Goal: Task Accomplishment & Management: Use online tool/utility

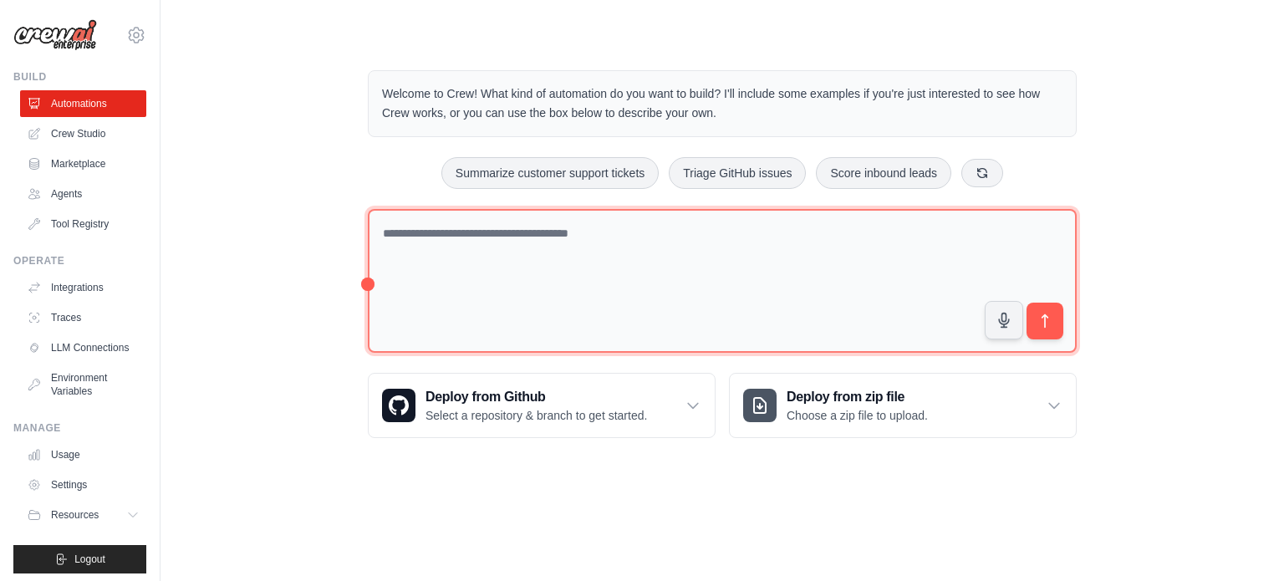
click at [441, 260] on textarea at bounding box center [722, 281] width 709 height 145
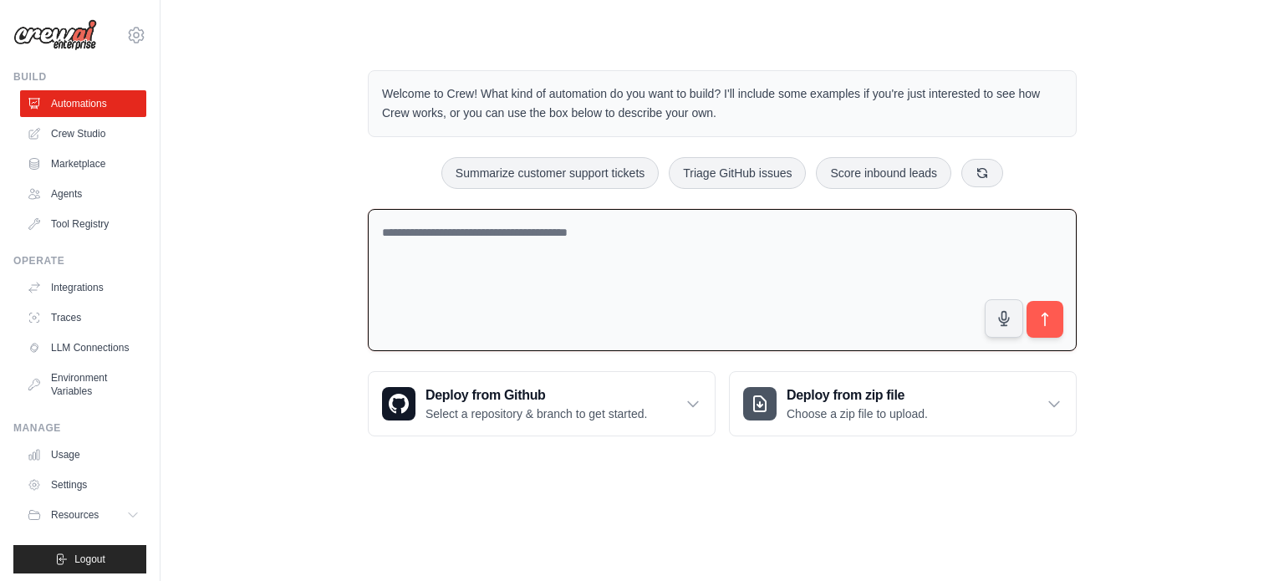
click at [539, 263] on textarea at bounding box center [722, 280] width 709 height 143
click at [512, 267] on textarea at bounding box center [722, 280] width 709 height 143
type textarea "**********"
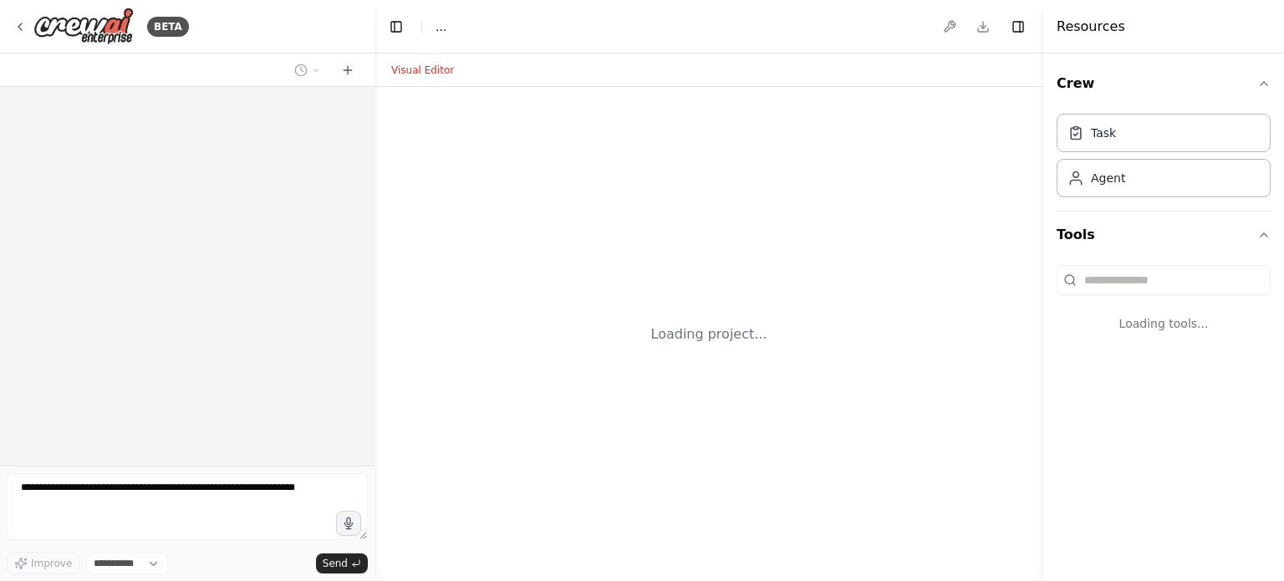
select select "****"
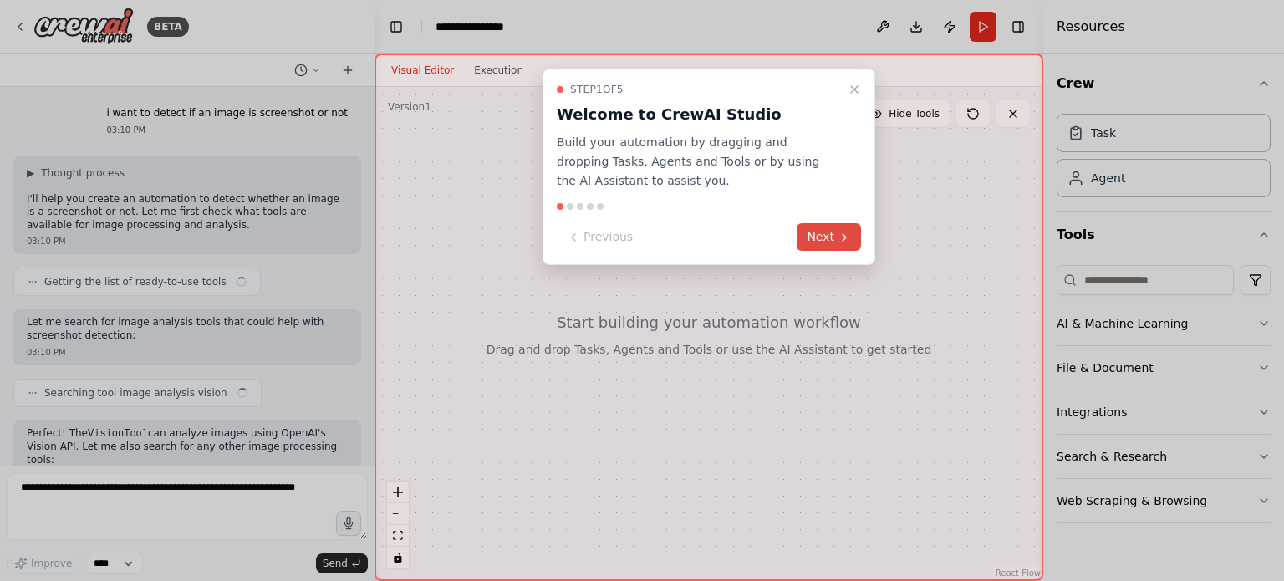
click at [851, 233] on button "Next" at bounding box center [829, 237] width 64 height 28
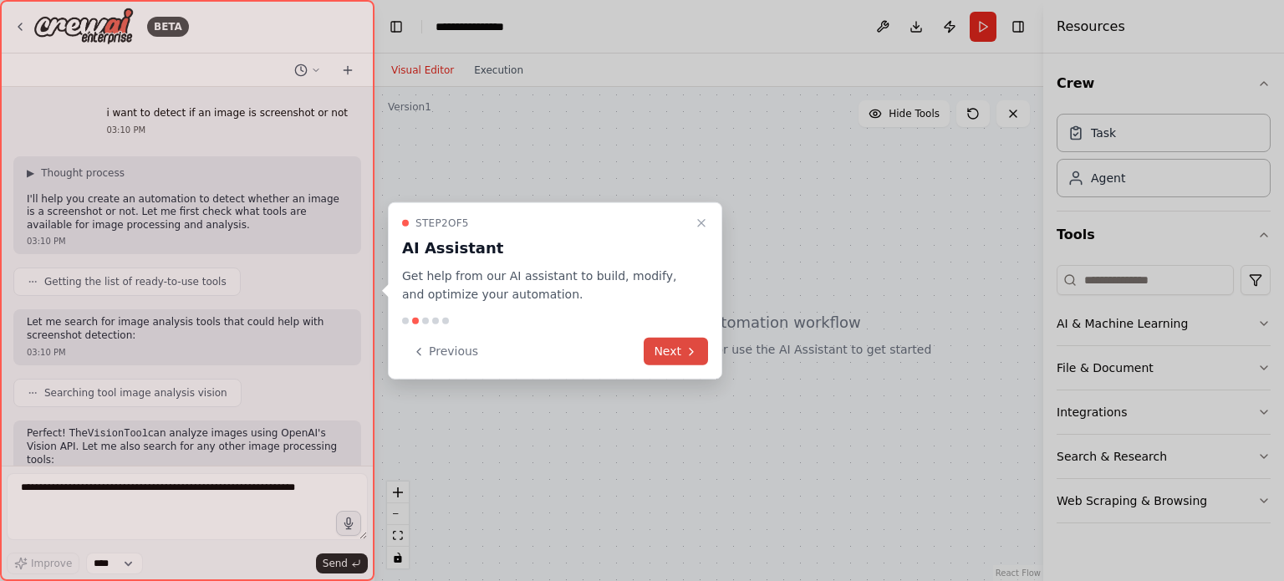
click at [665, 351] on button "Next" at bounding box center [676, 352] width 64 height 28
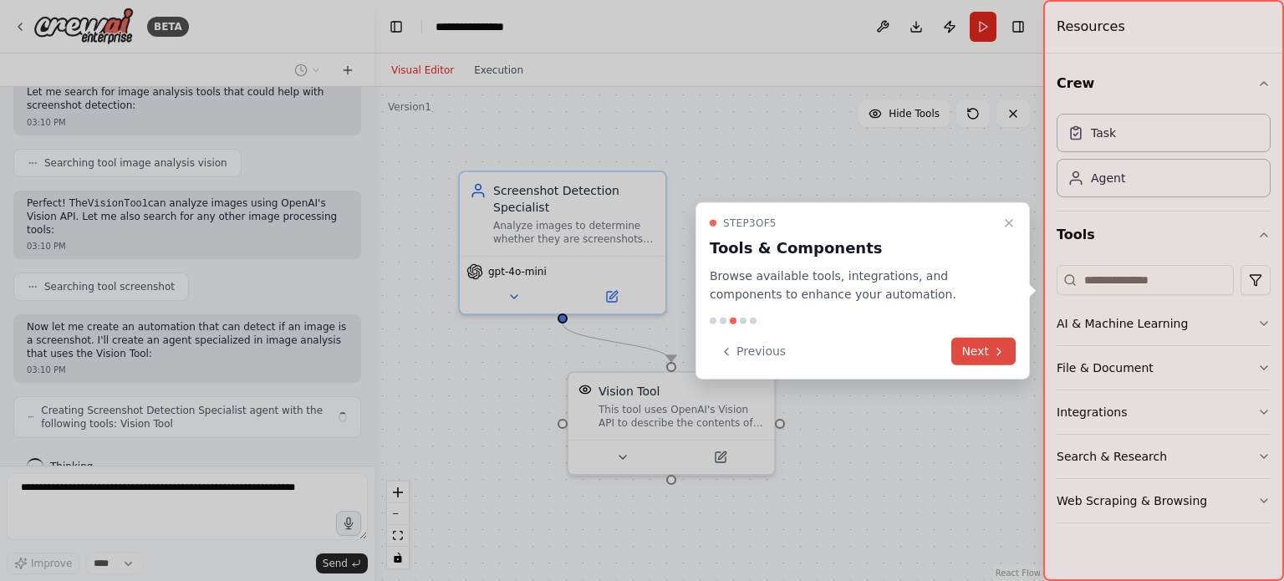
scroll to position [242, 0]
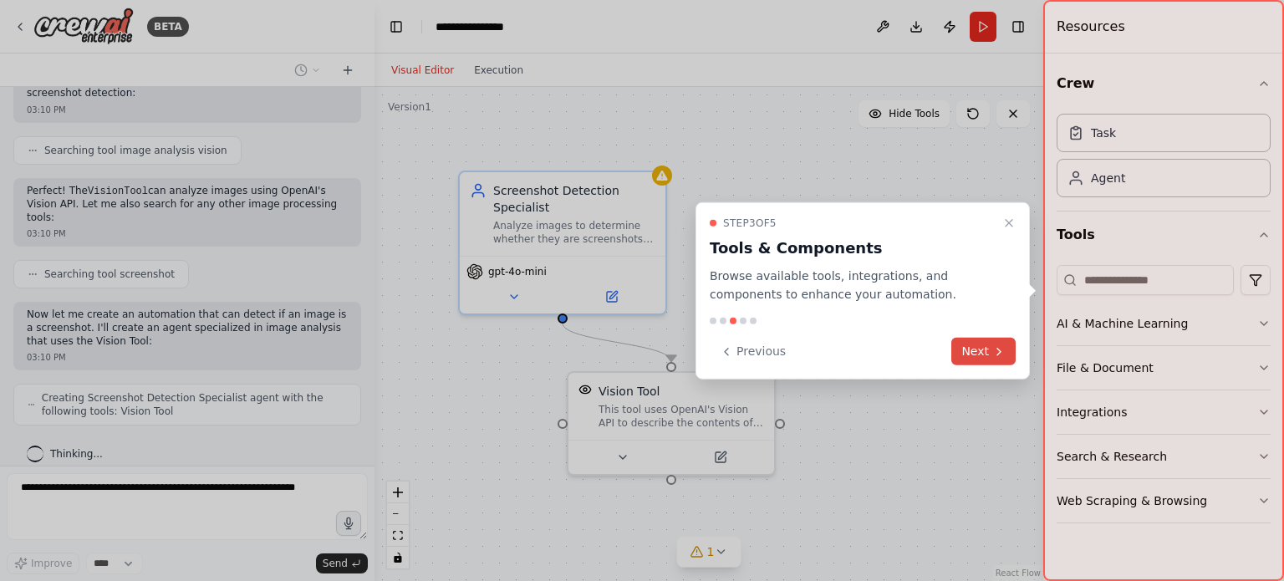
click at [994, 348] on icon at bounding box center [998, 350] width 13 height 13
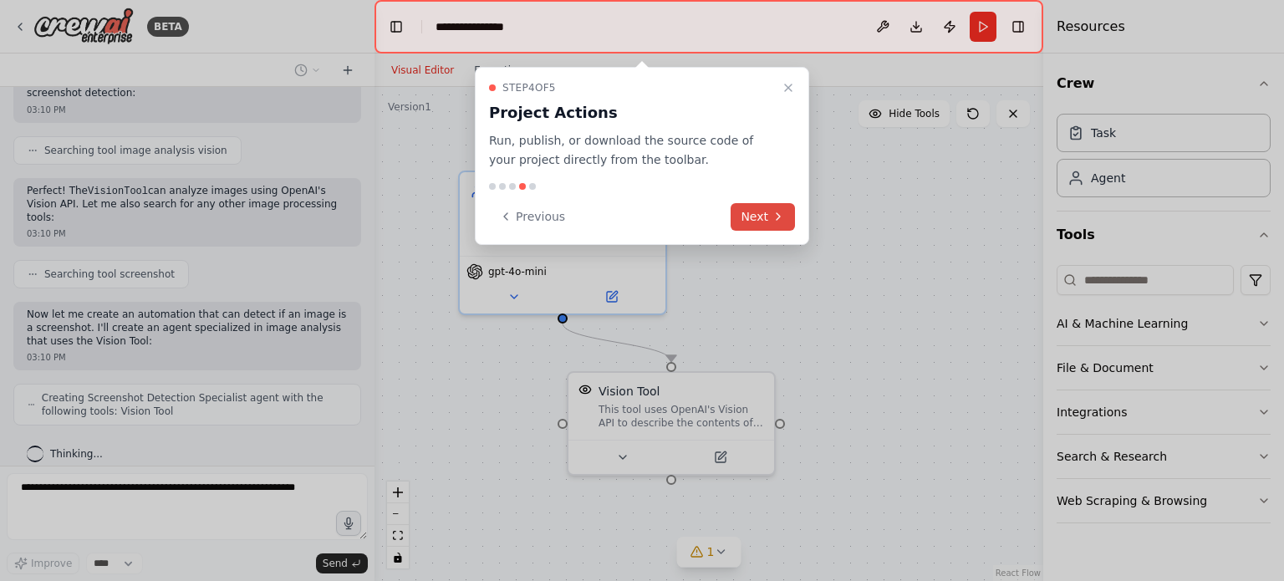
click at [769, 215] on button "Next" at bounding box center [763, 217] width 64 height 28
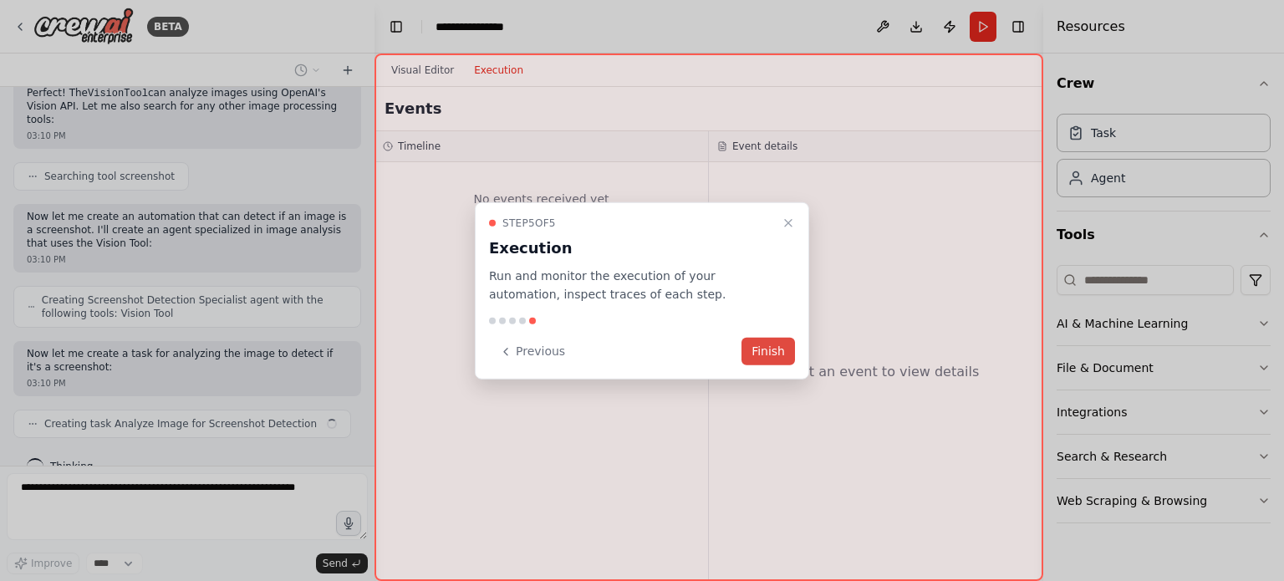
scroll to position [353, 0]
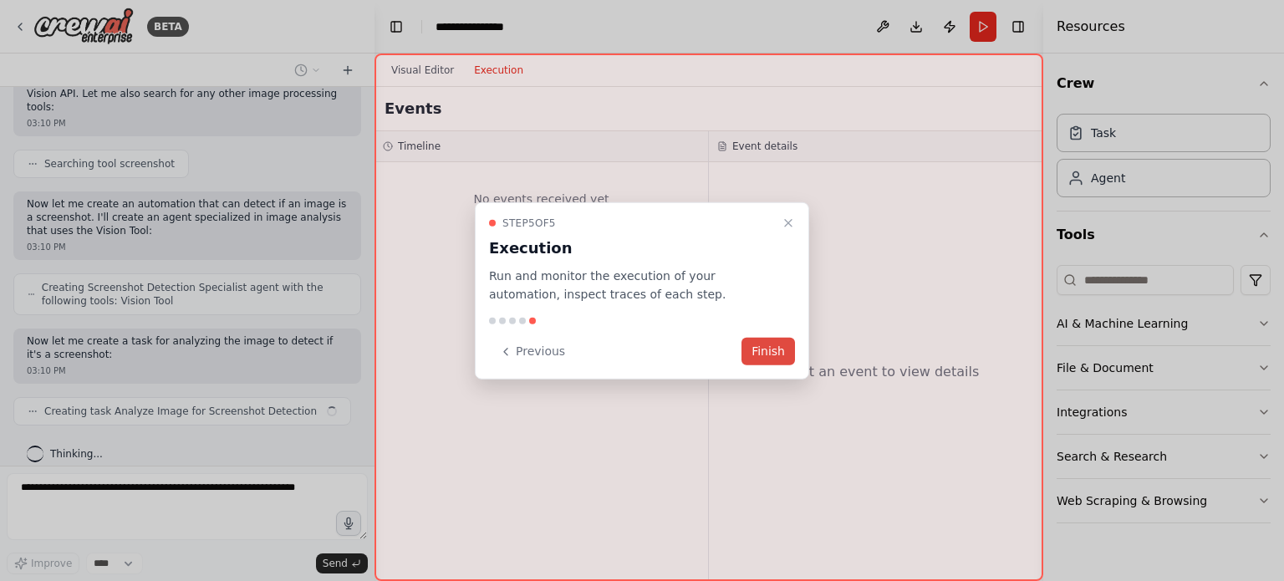
click at [774, 345] on button "Finish" at bounding box center [767, 352] width 53 height 28
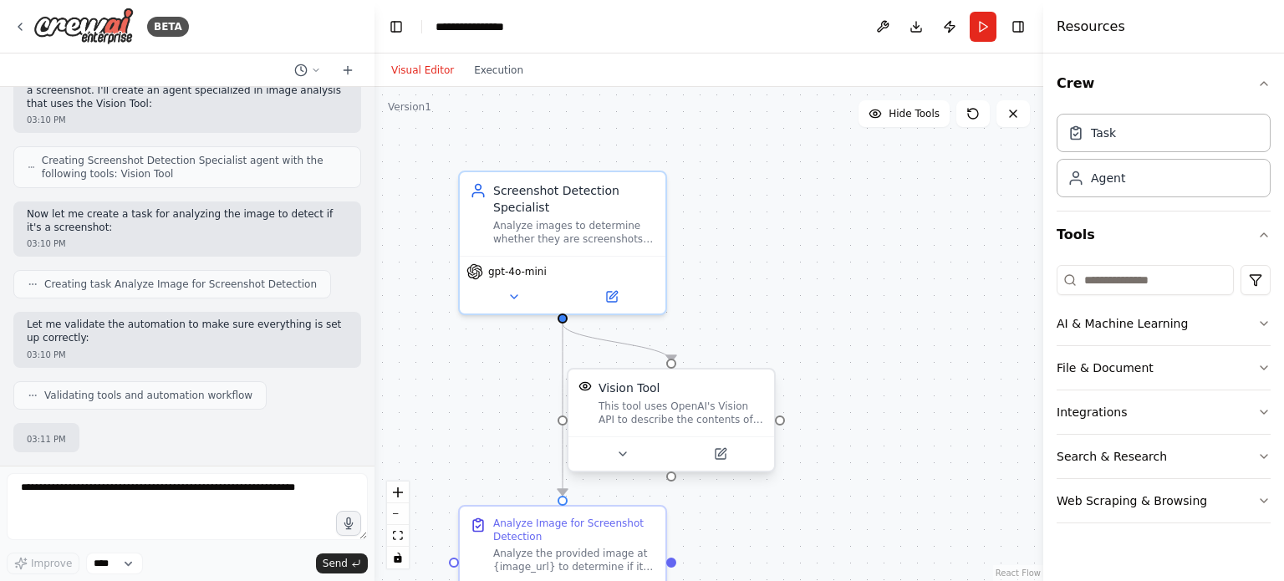
scroll to position [560, 0]
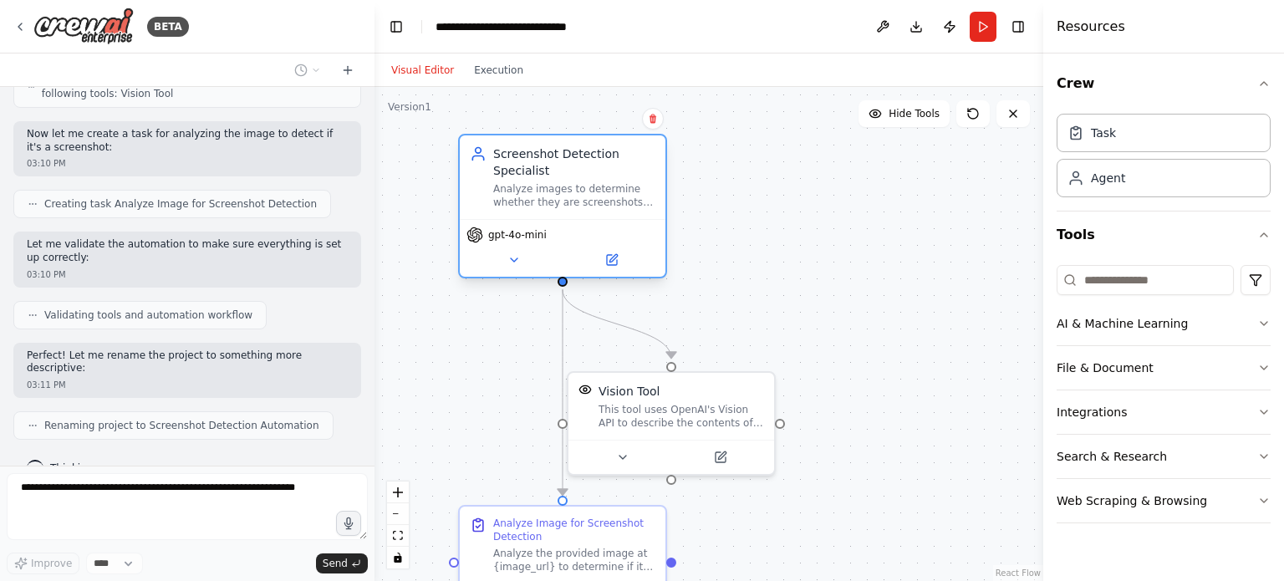
drag, startPoint x: 580, startPoint y: 242, endPoint x: 573, endPoint y: 196, distance: 45.8
click at [573, 196] on div "Analyze images to determine whether they are screenshots or not by examining vi…" at bounding box center [574, 195] width 162 height 27
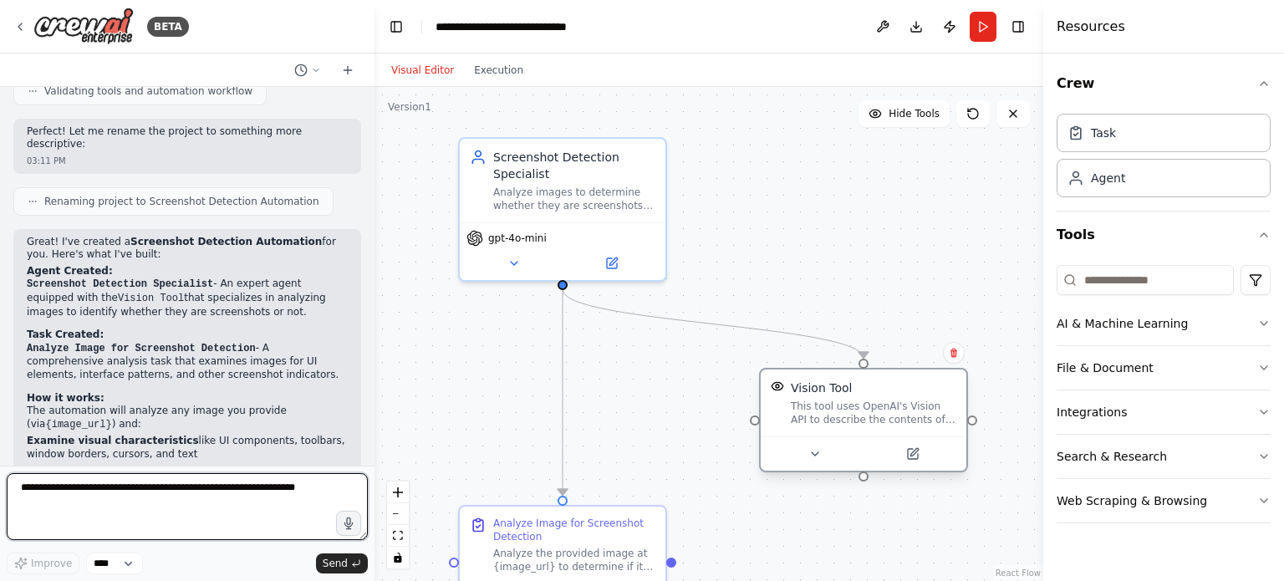
drag, startPoint x: 690, startPoint y: 423, endPoint x: 896, endPoint y: 430, distance: 205.8
click at [896, 430] on div "Vision Tool This tool uses OpenAI's Vision API to describe the contents of an i…" at bounding box center [864, 402] width 206 height 67
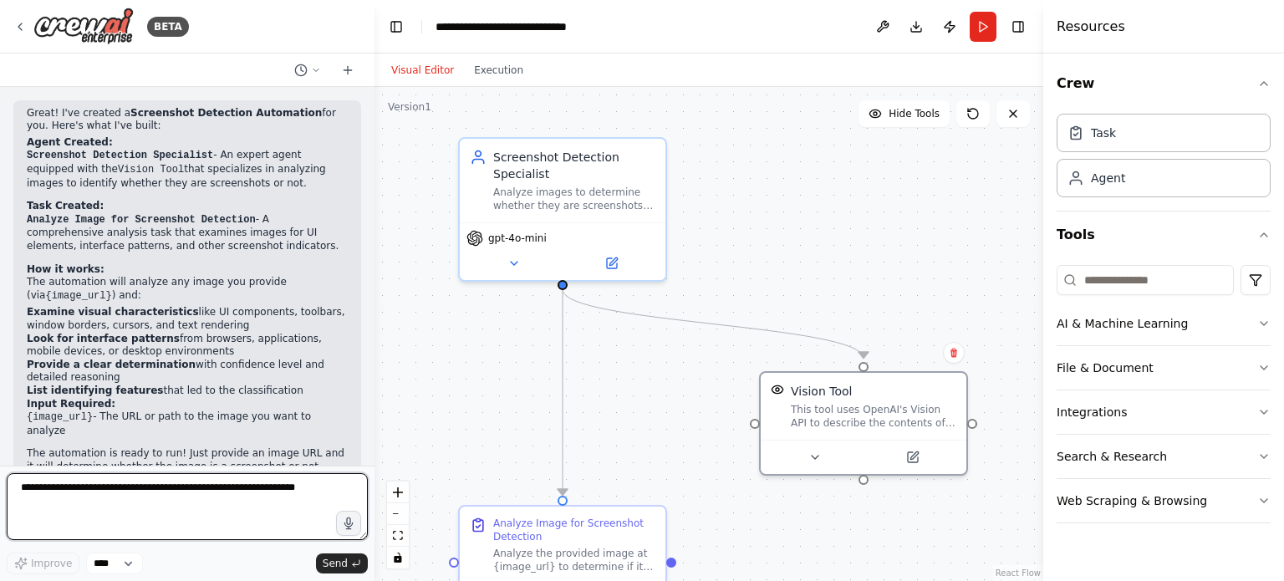
scroll to position [925, 0]
